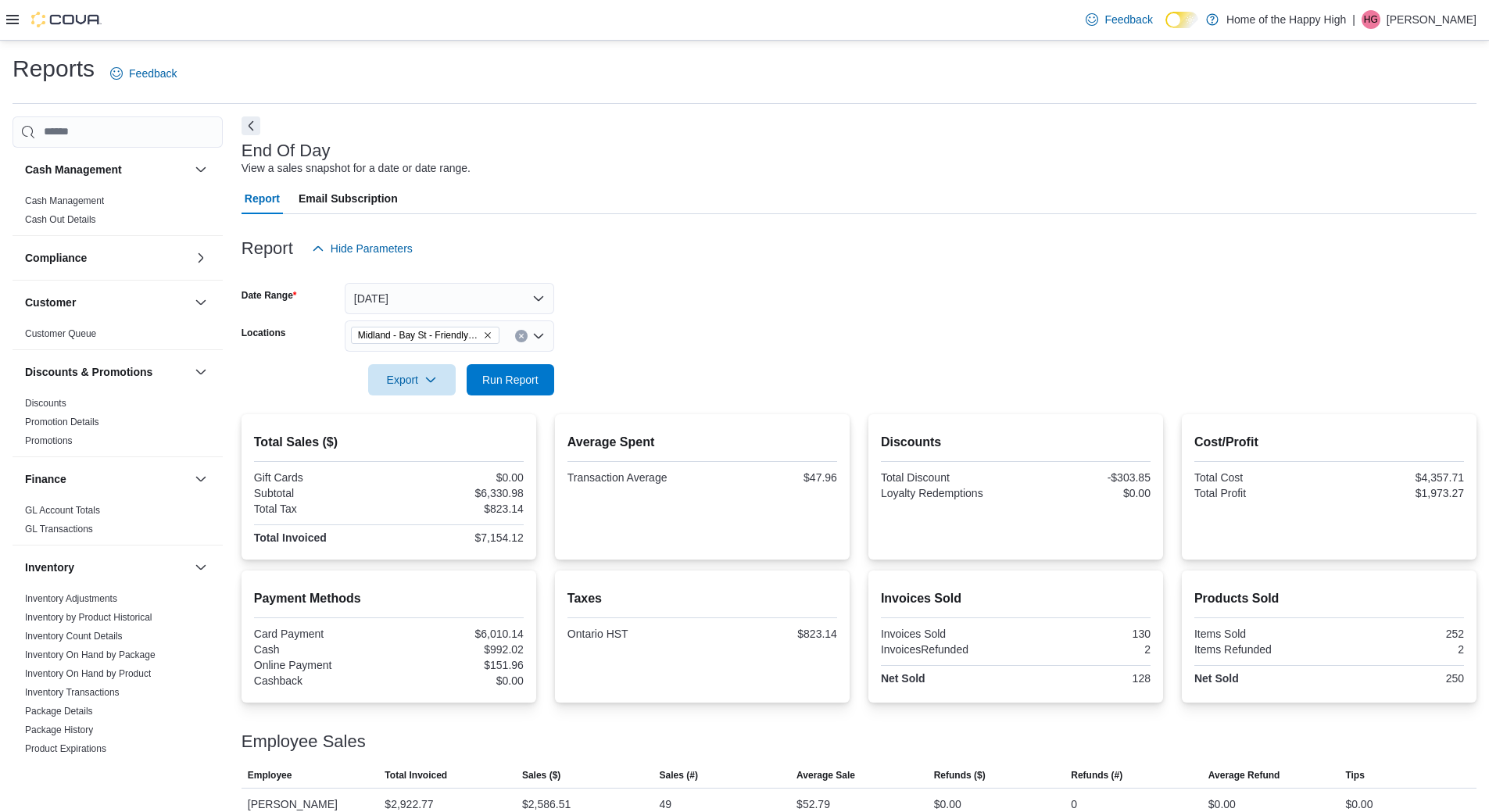
scroll to position [150, 0]
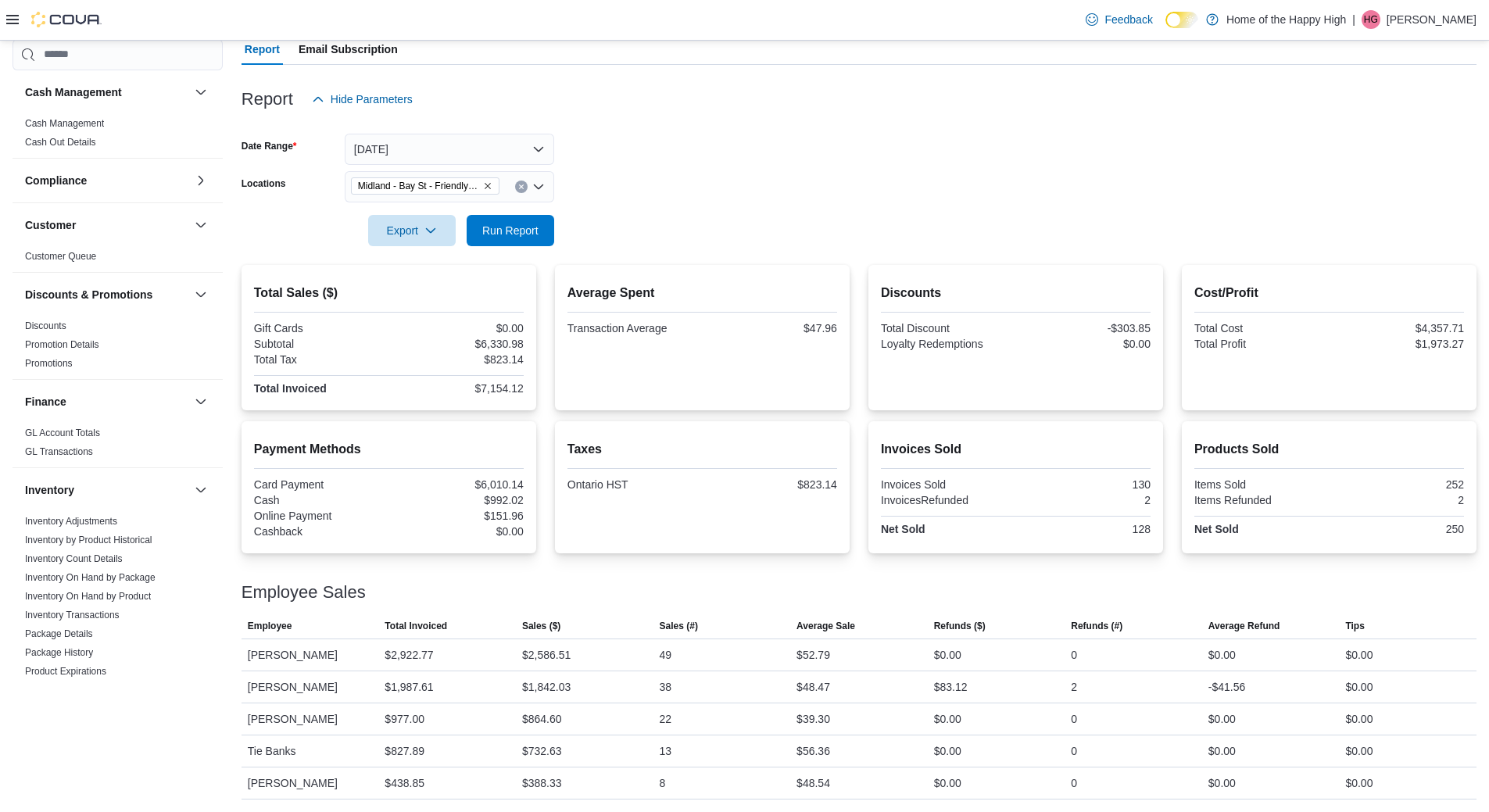
click at [745, 131] on div at bounding box center [859, 125] width 1235 height 19
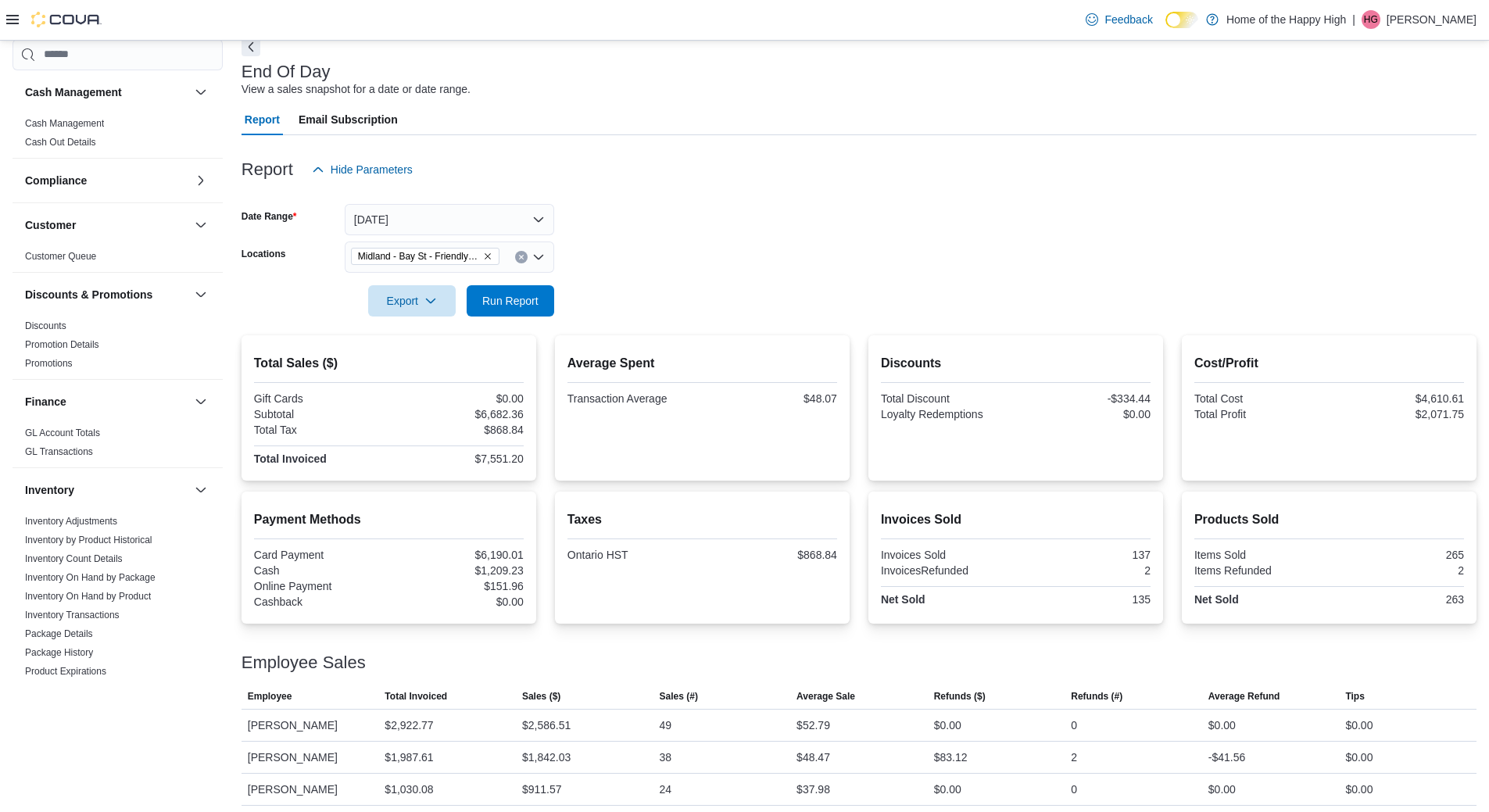
scroll to position [150, 0]
